Goal: Task Accomplishment & Management: Manage account settings

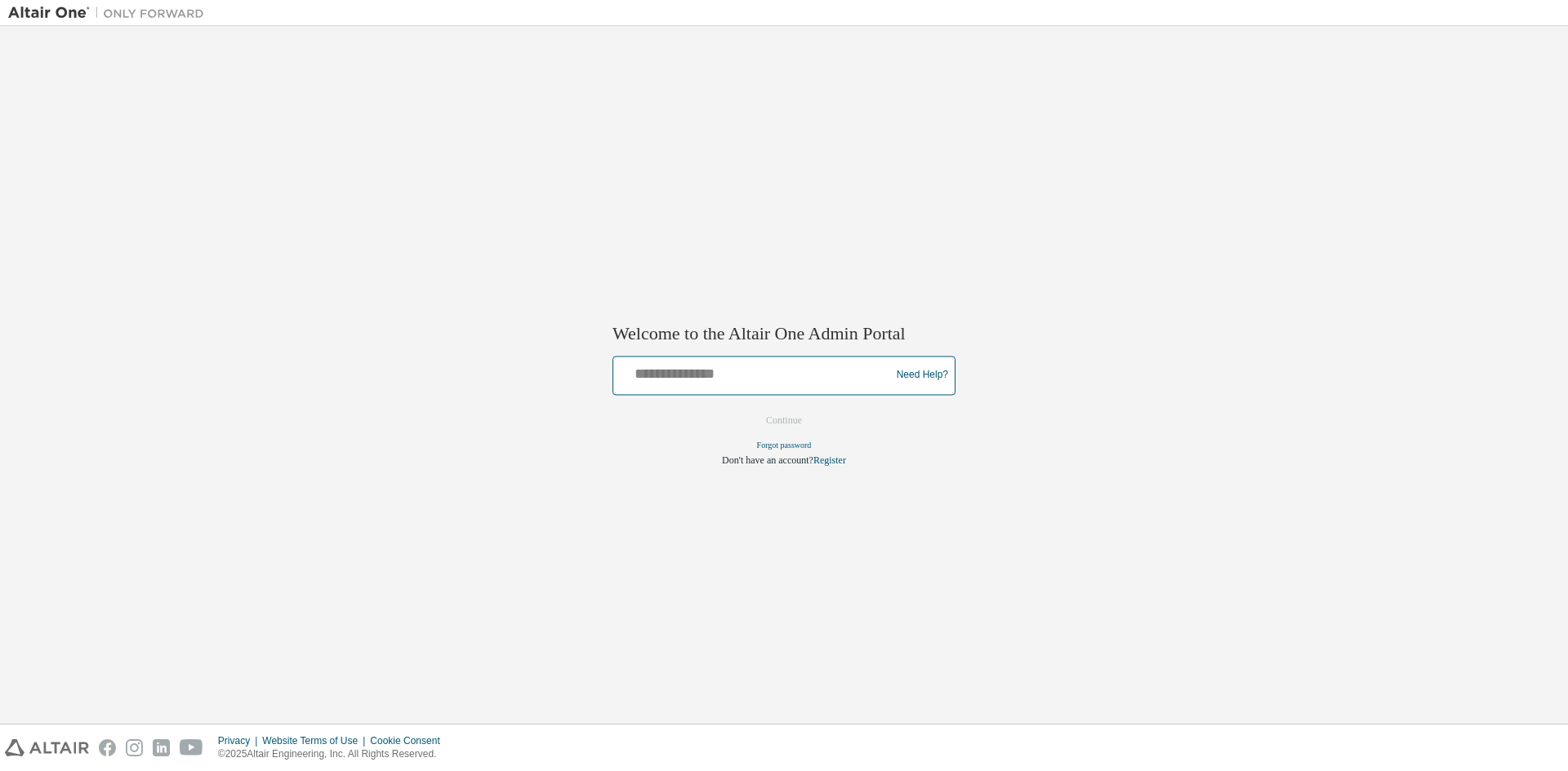
click at [749, 373] on input "text" at bounding box center [754, 371] width 269 height 23
type input "**********"
click at [795, 419] on button "Continue" at bounding box center [784, 420] width 70 height 24
